Goal: Information Seeking & Learning: Learn about a topic

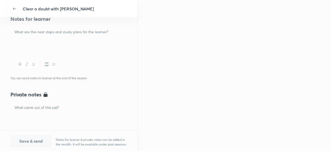
scroll to position [107, 0]
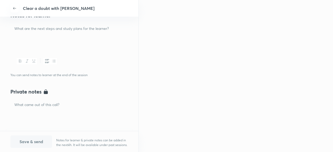
click at [71, 39] on div at bounding box center [69, 37] width 118 height 29
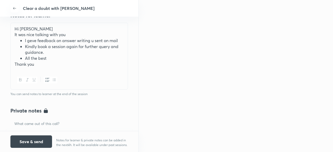
click at [32, 42] on li "I geve feedback on answer writing u sent on mail" at bounding box center [74, 41] width 99 height 6
click at [37, 143] on button "Save & send" at bounding box center [31, 141] width 42 height 13
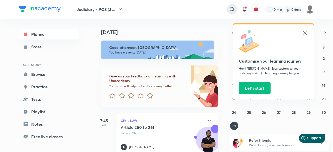
click at [166, 9] on icon at bounding box center [232, 9] width 6 height 6
type input "haryana"
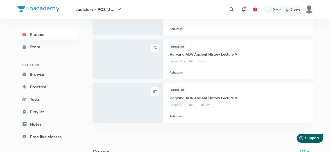
scroll to position [69, 0]
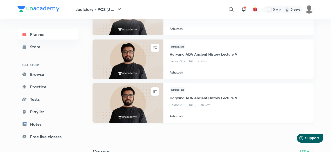
click at [125, 109] on img at bounding box center [128, 103] width 72 height 40
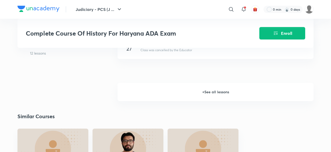
scroll to position [519, 0]
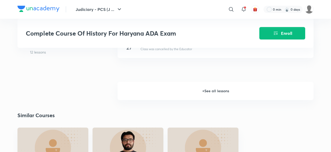
click at [166, 93] on h6 "+ See all lessons" at bounding box center [215, 91] width 196 height 18
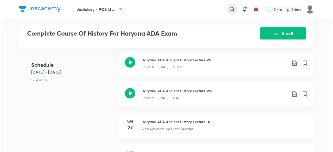
scroll to position [435, 0]
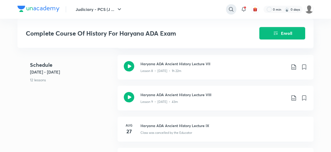
click at [166, 12] on icon at bounding box center [231, 9] width 6 height 6
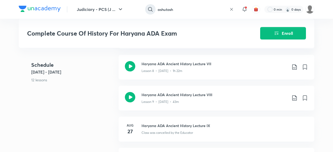
type input "ashutosh"
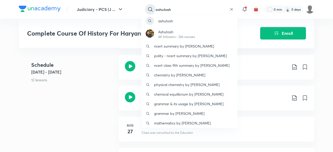
click at [166, 12] on div "[PERSON_NAME] 4K followers • 226 courses ncert summary by [PERSON_NAME] - ncert…" at bounding box center [166, 76] width 333 height 152
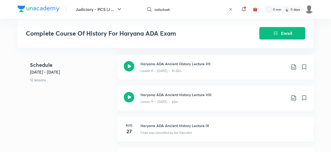
click at [166, 11] on icon at bounding box center [230, 9] width 4 height 4
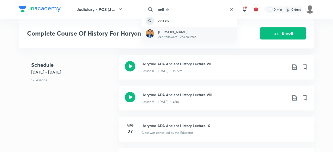
type input "anil kh"
click at [166, 37] on p "24K followers • 273 courses" at bounding box center [177, 37] width 38 height 5
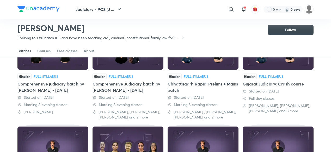
scroll to position [61, 0]
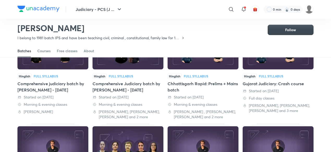
click at [56, 90] on div "Comprehensive judiciary batch by [PERSON_NAME] - [DATE]" at bounding box center [52, 87] width 71 height 13
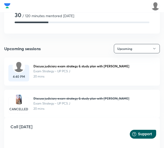
scroll to position [28, 0]
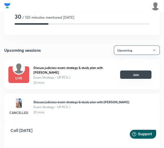
click at [140, 76] on button "Join" at bounding box center [135, 75] width 31 height 8
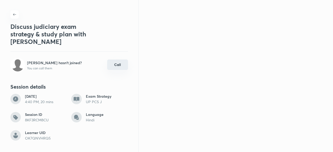
click at [118, 66] on button "Call" at bounding box center [117, 65] width 21 height 10
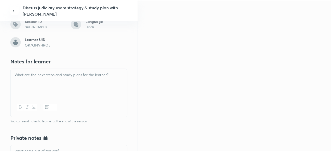
scroll to position [94, 0]
click at [69, 77] on p at bounding box center [69, 75] width 109 height 6
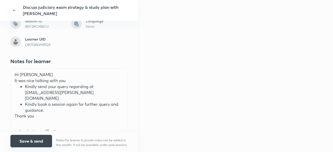
click at [31, 139] on button "Save & send" at bounding box center [31, 141] width 42 height 13
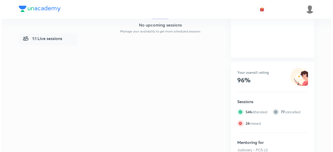
scroll to position [167, 0]
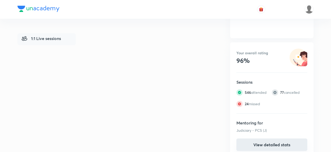
click at [163, 144] on button "View detailed stats" at bounding box center [271, 145] width 71 height 13
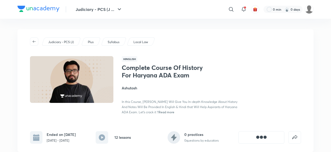
scroll to position [69, 0]
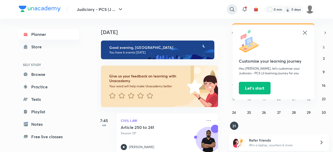
click at [232, 8] on icon at bounding box center [232, 9] width 6 height 6
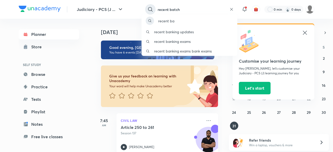
type input "recent batch"
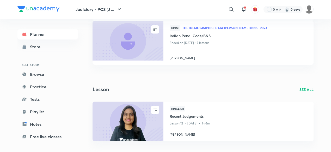
scroll to position [214, 0]
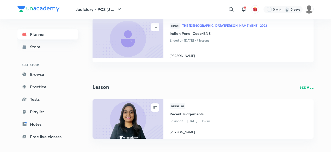
click at [55, 32] on link "Planner" at bounding box center [47, 34] width 60 height 10
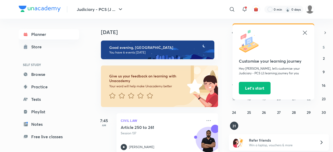
click at [157, 74] on h6 "Give us your feedback on learning with Unacademy" at bounding box center [147, 78] width 76 height 9
